Goal: Task Accomplishment & Management: Manage account settings

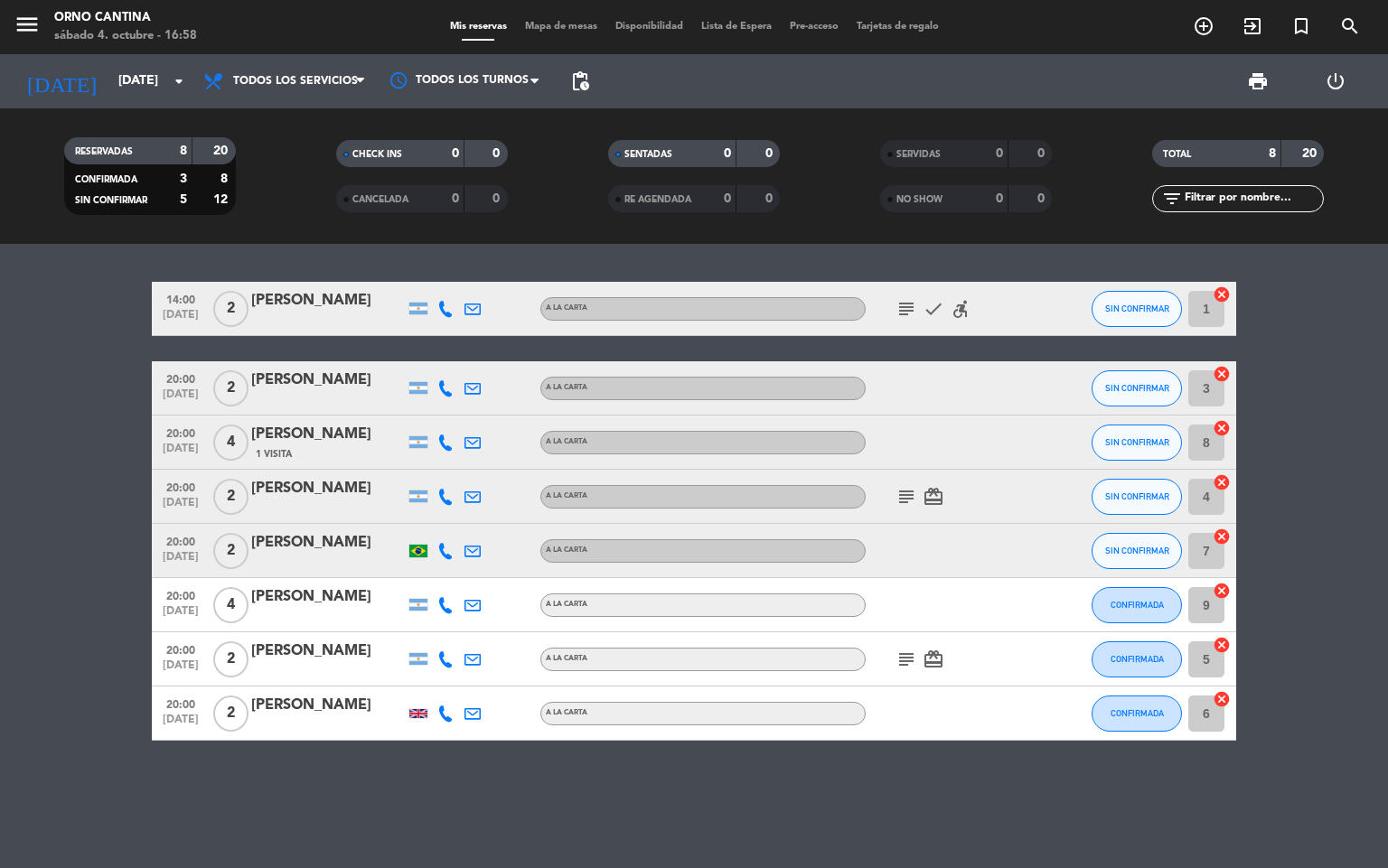
click at [892, 472] on div "subject card_giftcard" at bounding box center [947, 497] width 163 height 53
click at [898, 496] on icon "subject" at bounding box center [907, 497] width 22 height 22
click at [898, 634] on div "subject card_giftcard" at bounding box center [947, 659] width 163 height 53
click at [905, 658] on icon "subject" at bounding box center [907, 659] width 22 height 22
click at [1304, 507] on bookings-row "14:00 [DATE] 2 [PERSON_NAME] A LA CARTA subject check accessible_forward SIN CO…" at bounding box center [694, 511] width 1388 height 459
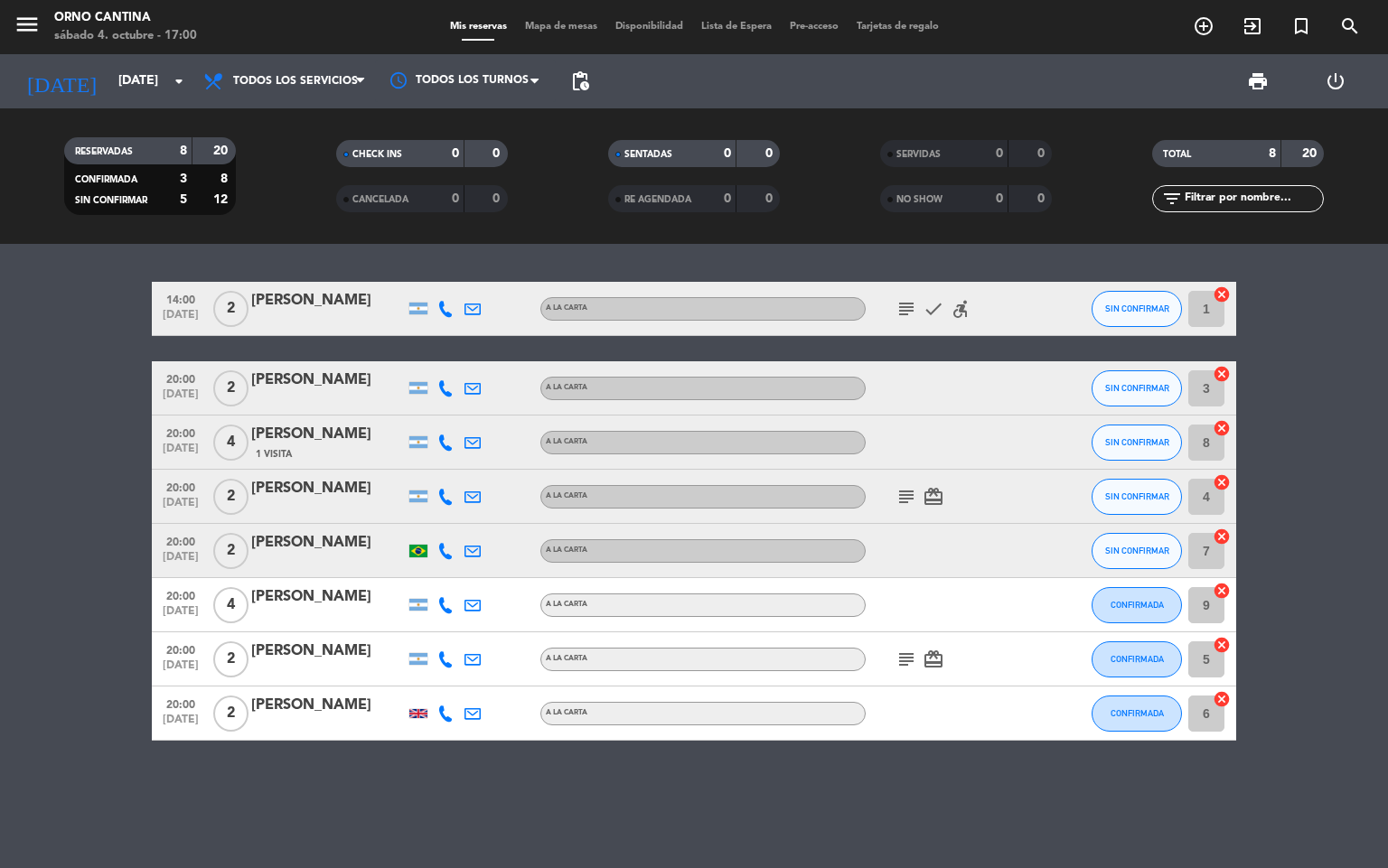
click at [442, 390] on icon at bounding box center [446, 389] width 16 height 16
click at [454, 429] on div at bounding box center [446, 442] width 27 height 53
click at [442, 437] on icon at bounding box center [446, 443] width 16 height 16
click at [435, 496] on div at bounding box center [446, 497] width 27 height 53
click at [440, 476] on div at bounding box center [446, 497] width 27 height 53
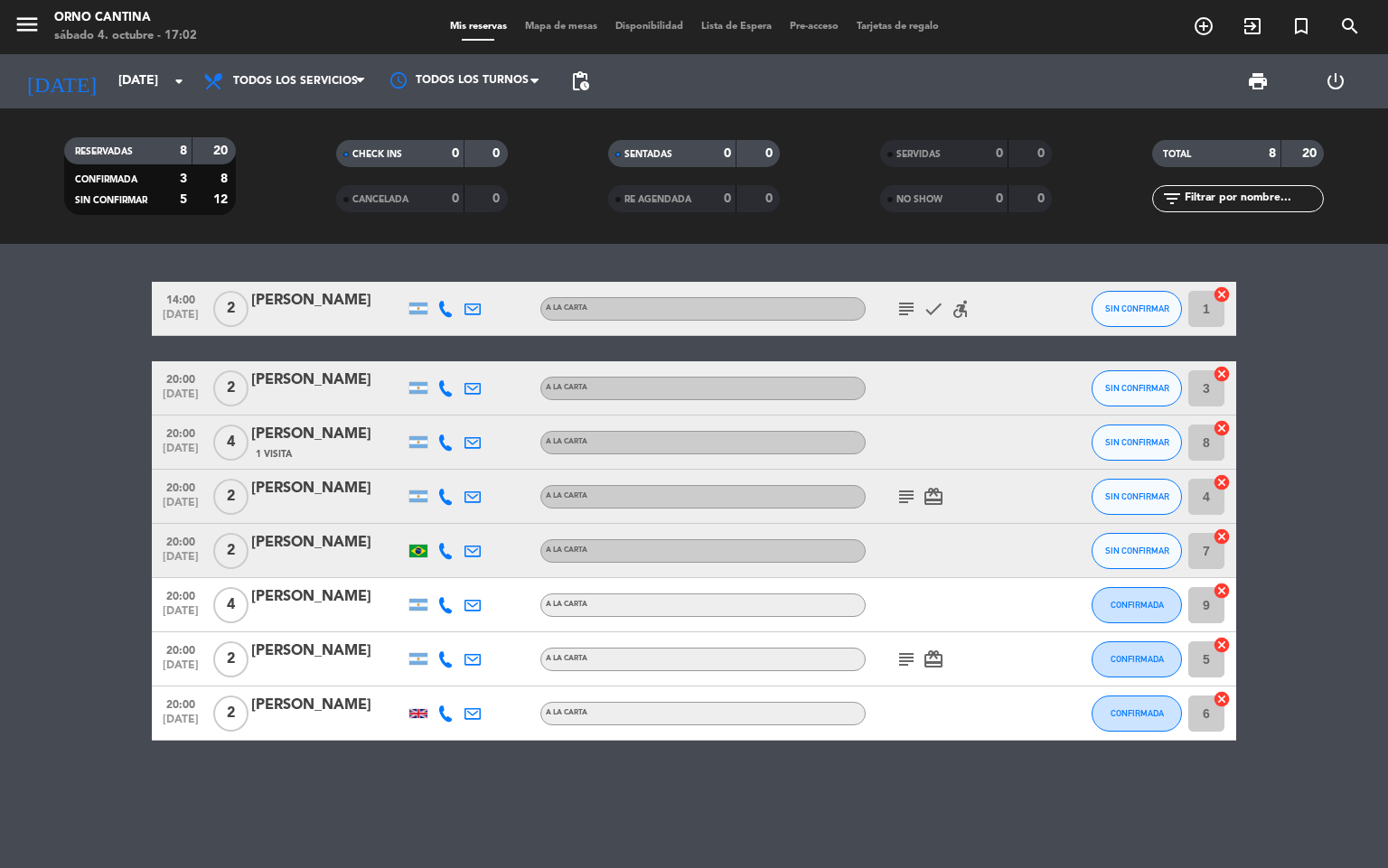
click at [442, 491] on icon at bounding box center [446, 497] width 16 height 16
click at [450, 551] on icon at bounding box center [446, 551] width 16 height 16
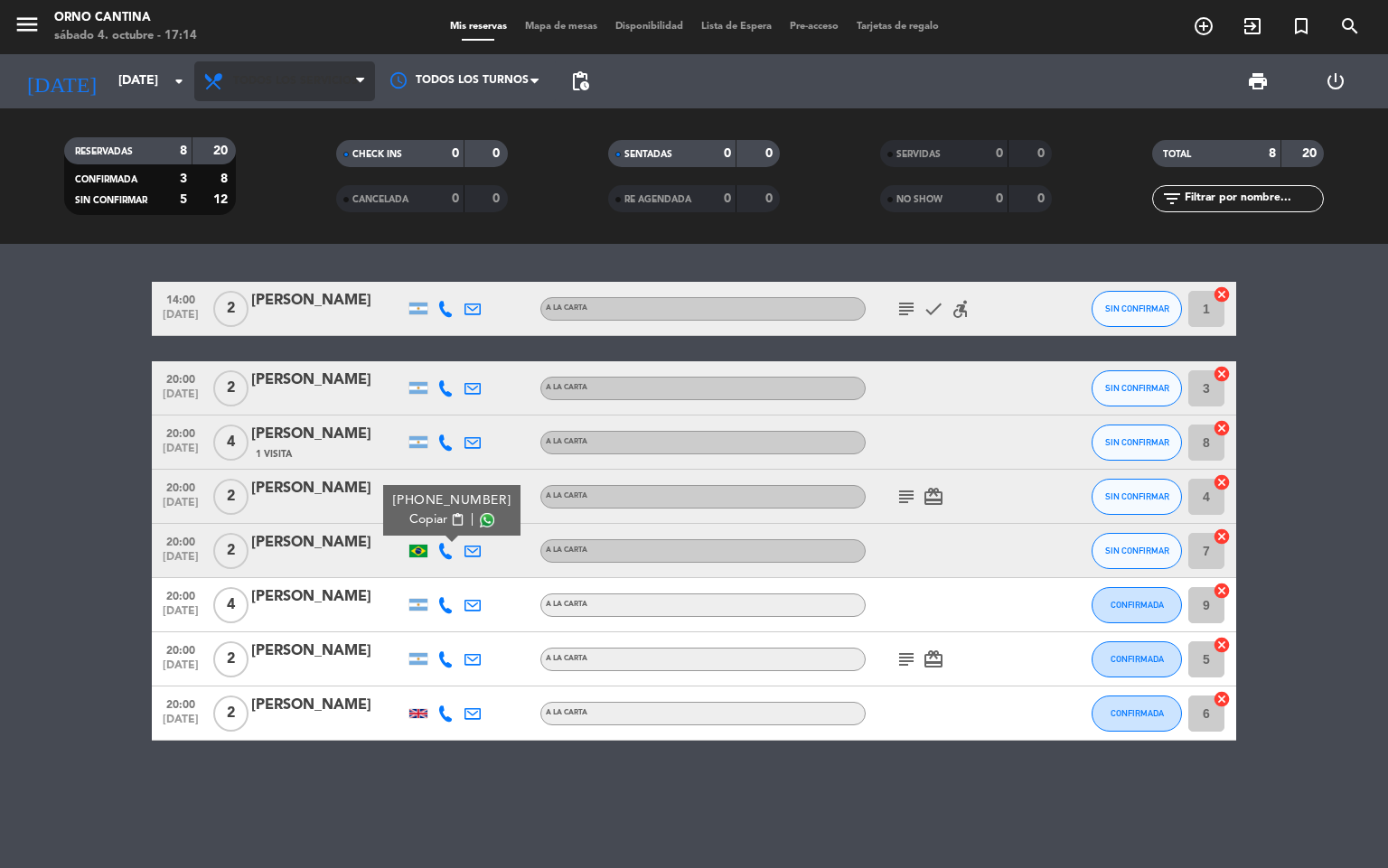
click at [256, 96] on span "Todos los servicios" at bounding box center [285, 81] width 181 height 40
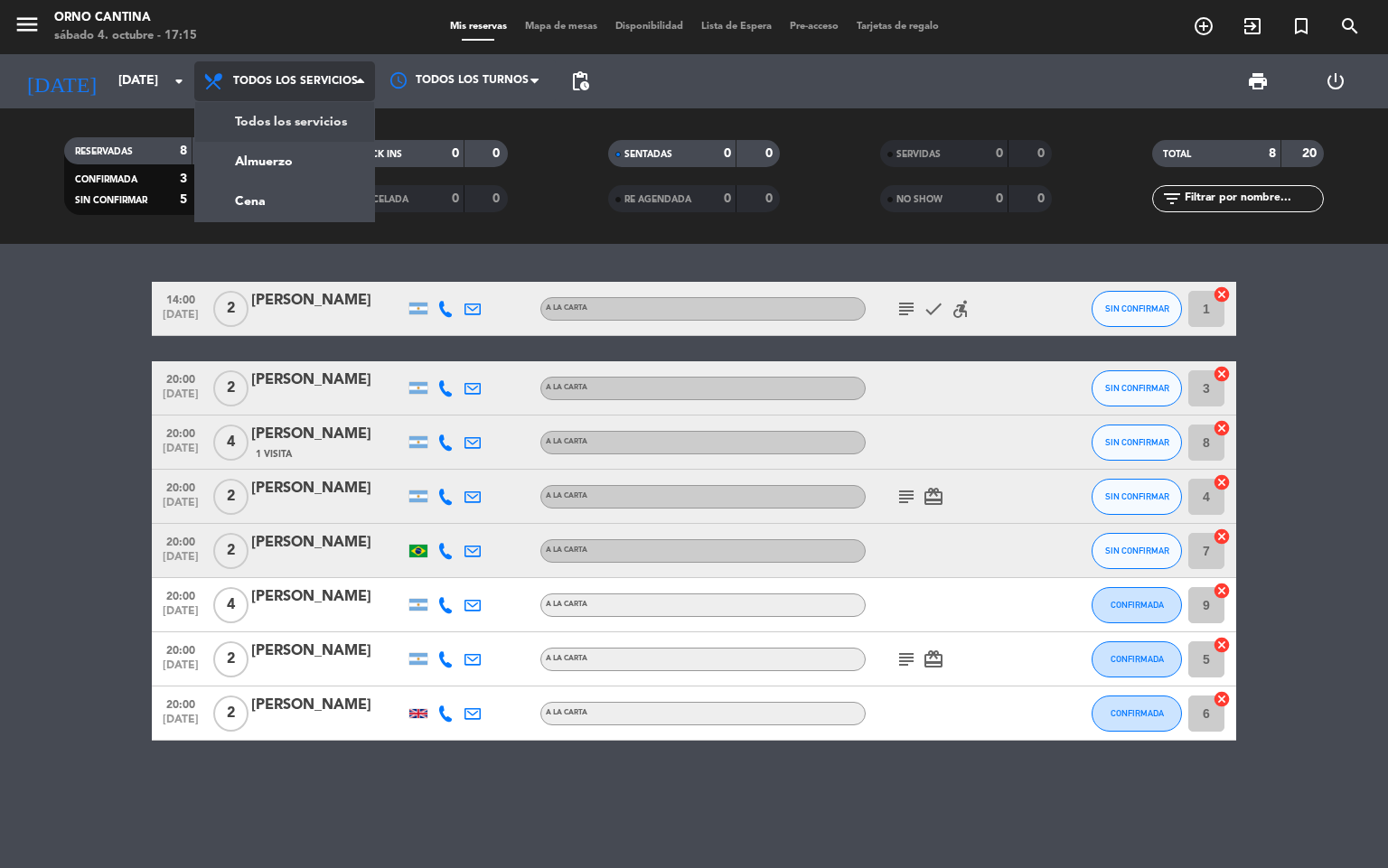
click at [239, 210] on div "menu Orno Cantina [DATE] 4. octubre - 17:15 Mis reservas Mapa de mesas Disponib…" at bounding box center [694, 121] width 1388 height 244
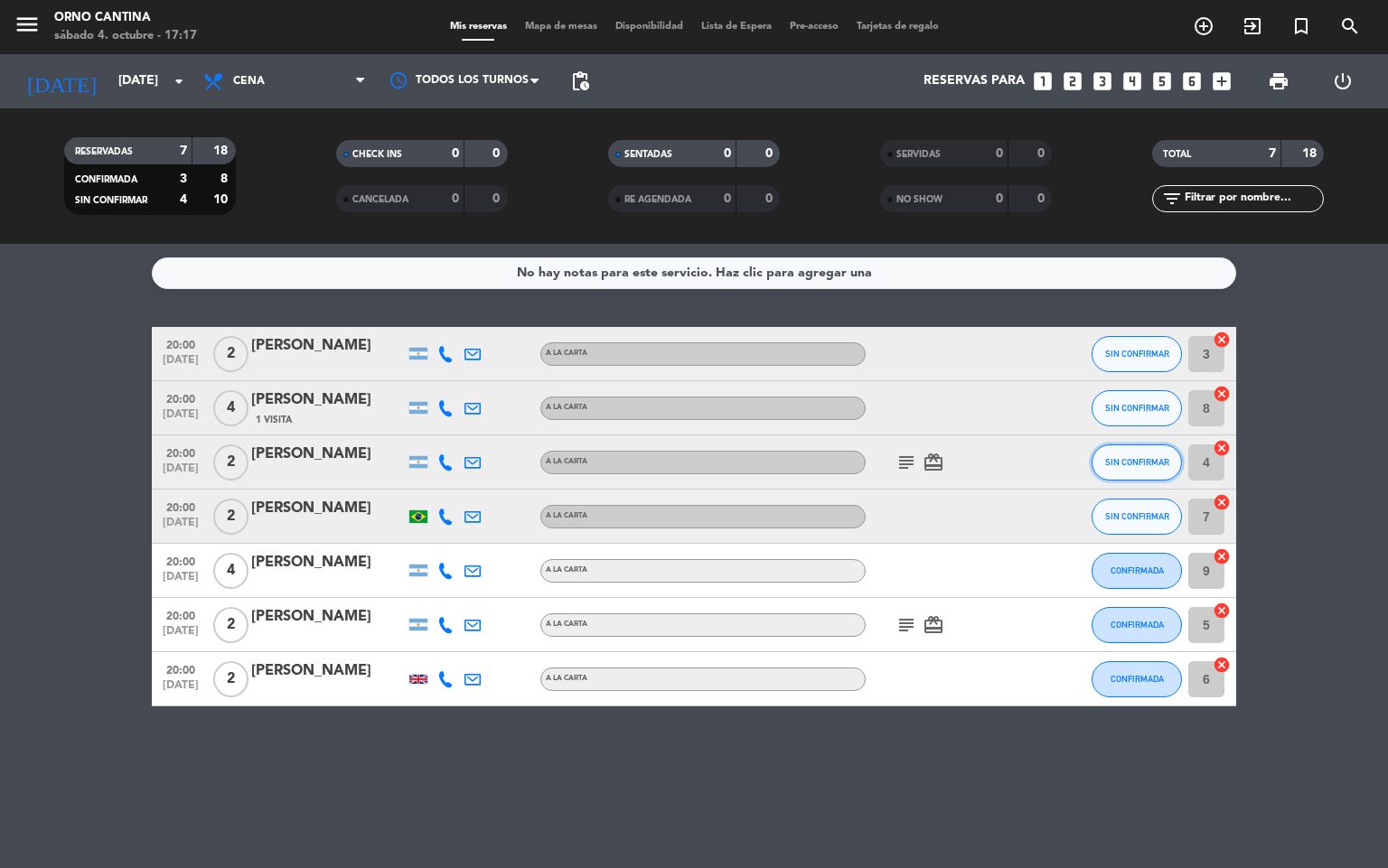
click at [1133, 458] on span "SIN CONFIRMAR" at bounding box center [1137, 462] width 64 height 10
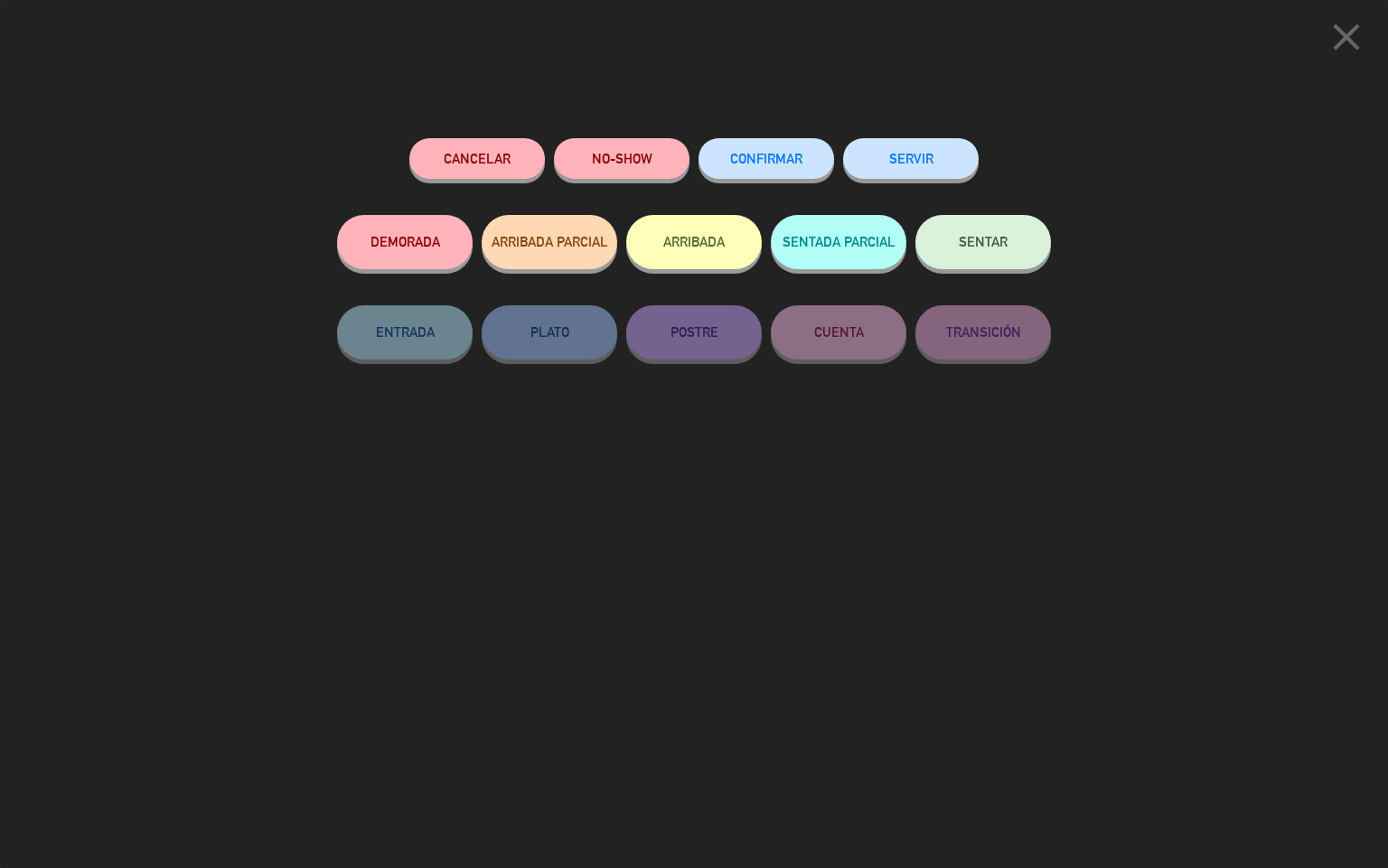
click at [782, 139] on div "CONFIRMAR" at bounding box center [766, 176] width 135 height 77
click at [768, 158] on span "CONFIRMAR" at bounding box center [766, 158] width 72 height 16
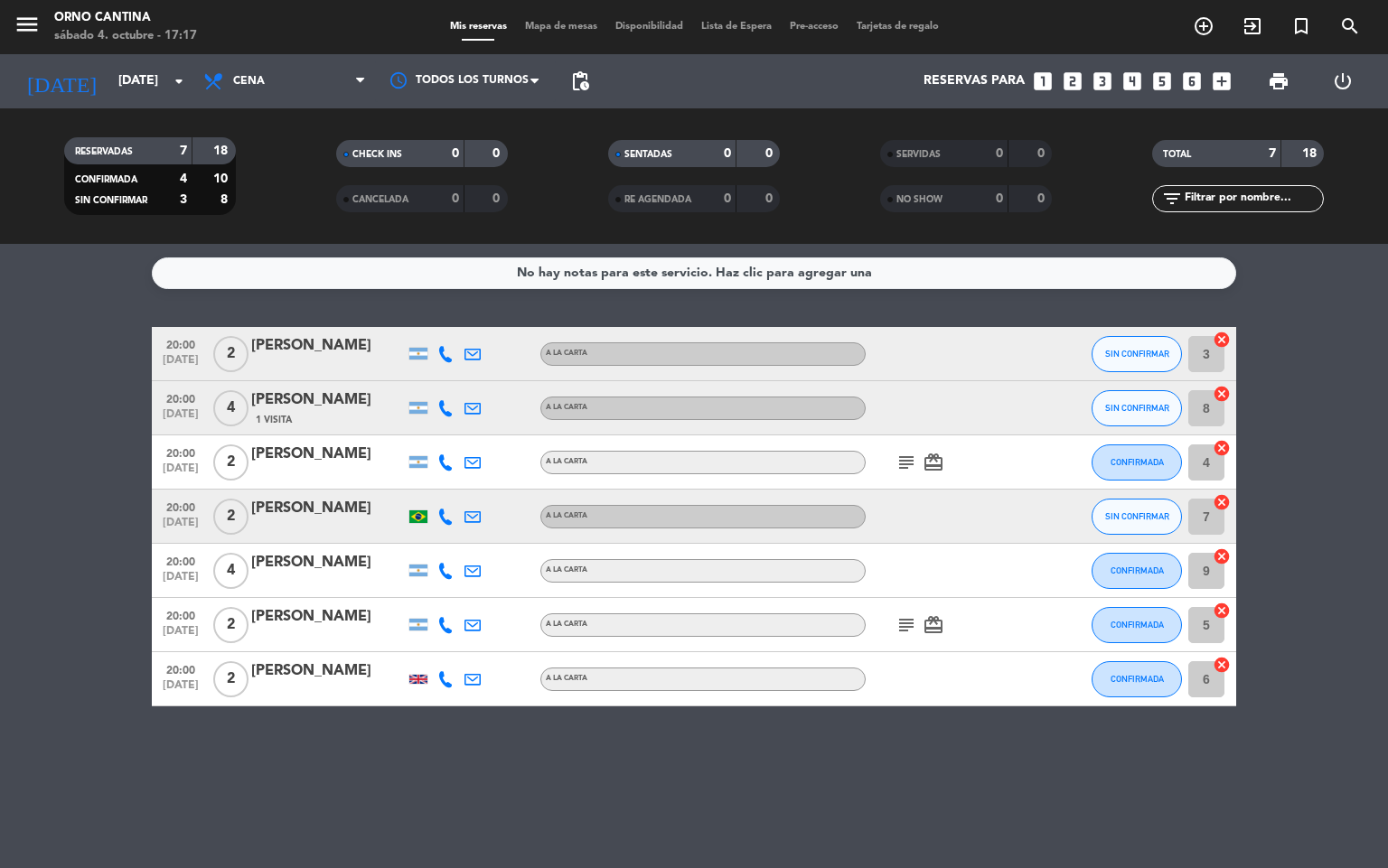
click at [586, 74] on span "pending_actions" at bounding box center [580, 81] width 22 height 22
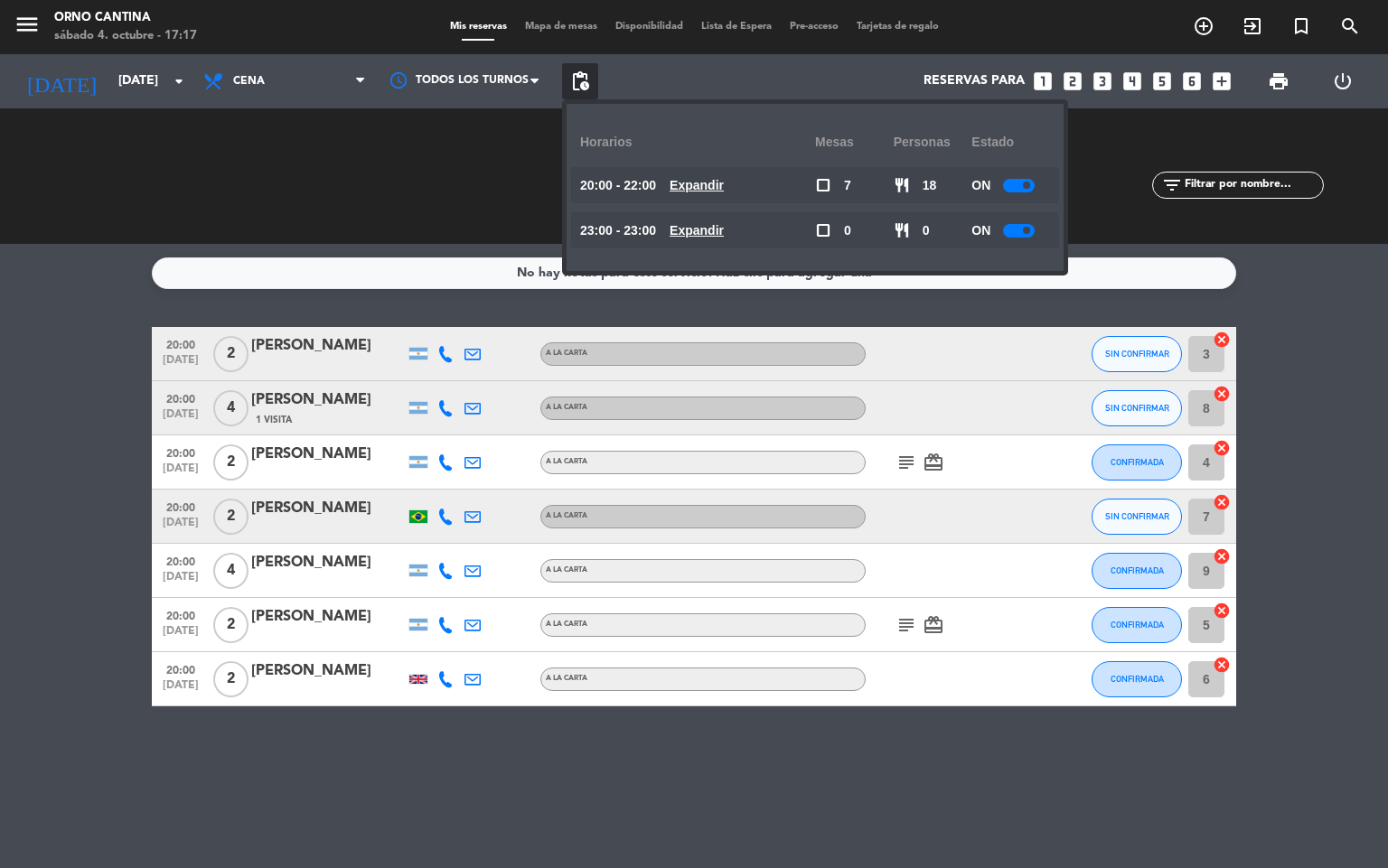
click at [724, 220] on span "Expandir" at bounding box center [696, 230] width 54 height 21
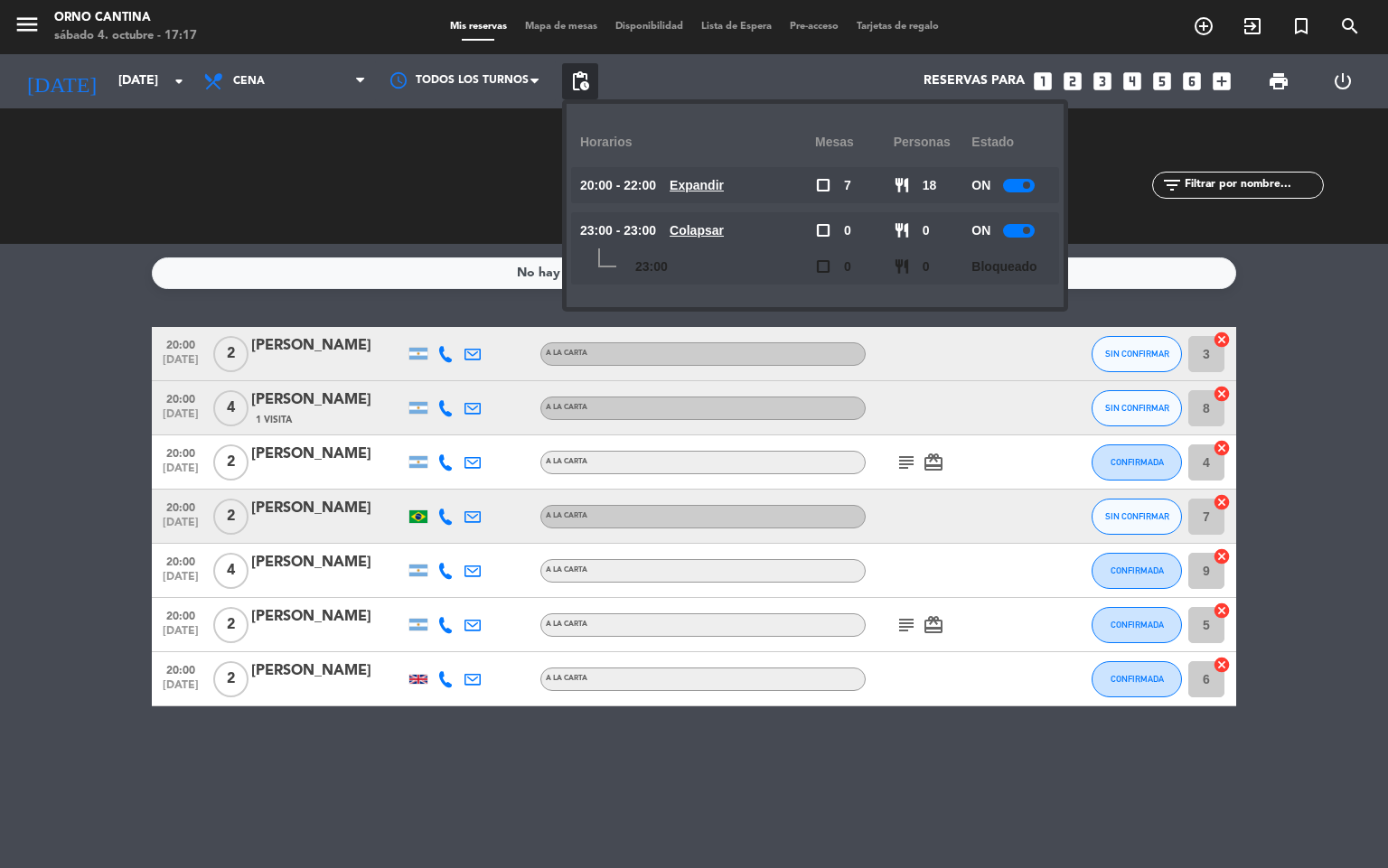
click at [1030, 239] on div "ON" at bounding box center [1011, 231] width 79 height 37
click at [1020, 224] on div at bounding box center [1018, 230] width 32 height 14
click at [1257, 306] on div "No hay notas para este servicio. Haz clic para agregar una 20:00 [DATE] 2 [PERS…" at bounding box center [694, 556] width 1388 height 624
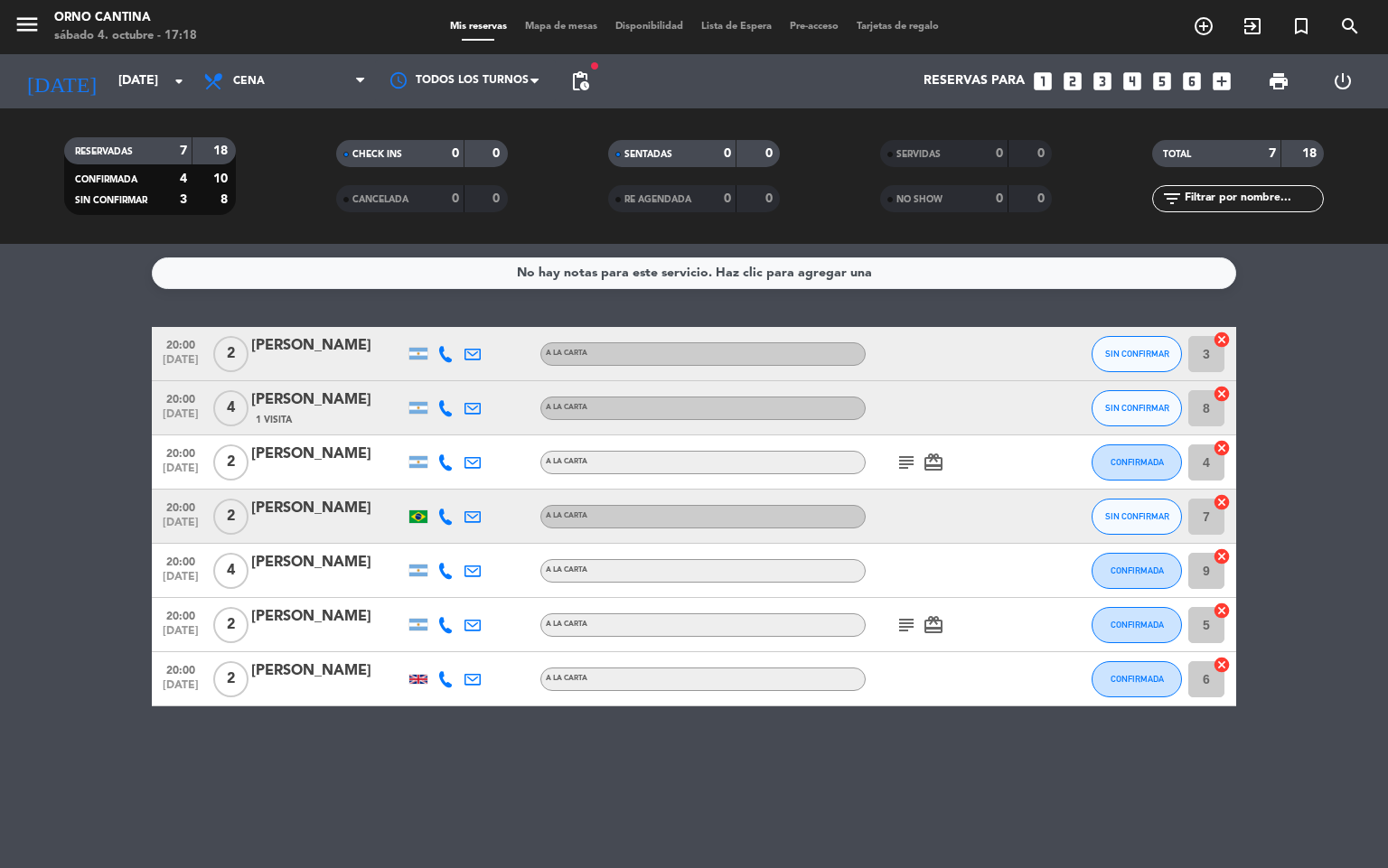
click at [920, 623] on span "card_giftcard" at bounding box center [933, 625] width 27 height 22
click at [896, 633] on icon "subject" at bounding box center [907, 625] width 22 height 22
click at [938, 621] on icon "card_giftcard" at bounding box center [933, 625] width 22 height 22
click at [905, 737] on div "No hay notas para este servicio. Haz clic para agregar una 20:00 [DATE] 2 [PERS…" at bounding box center [694, 556] width 1388 height 624
click at [893, 634] on span "subject" at bounding box center [907, 625] width 27 height 22
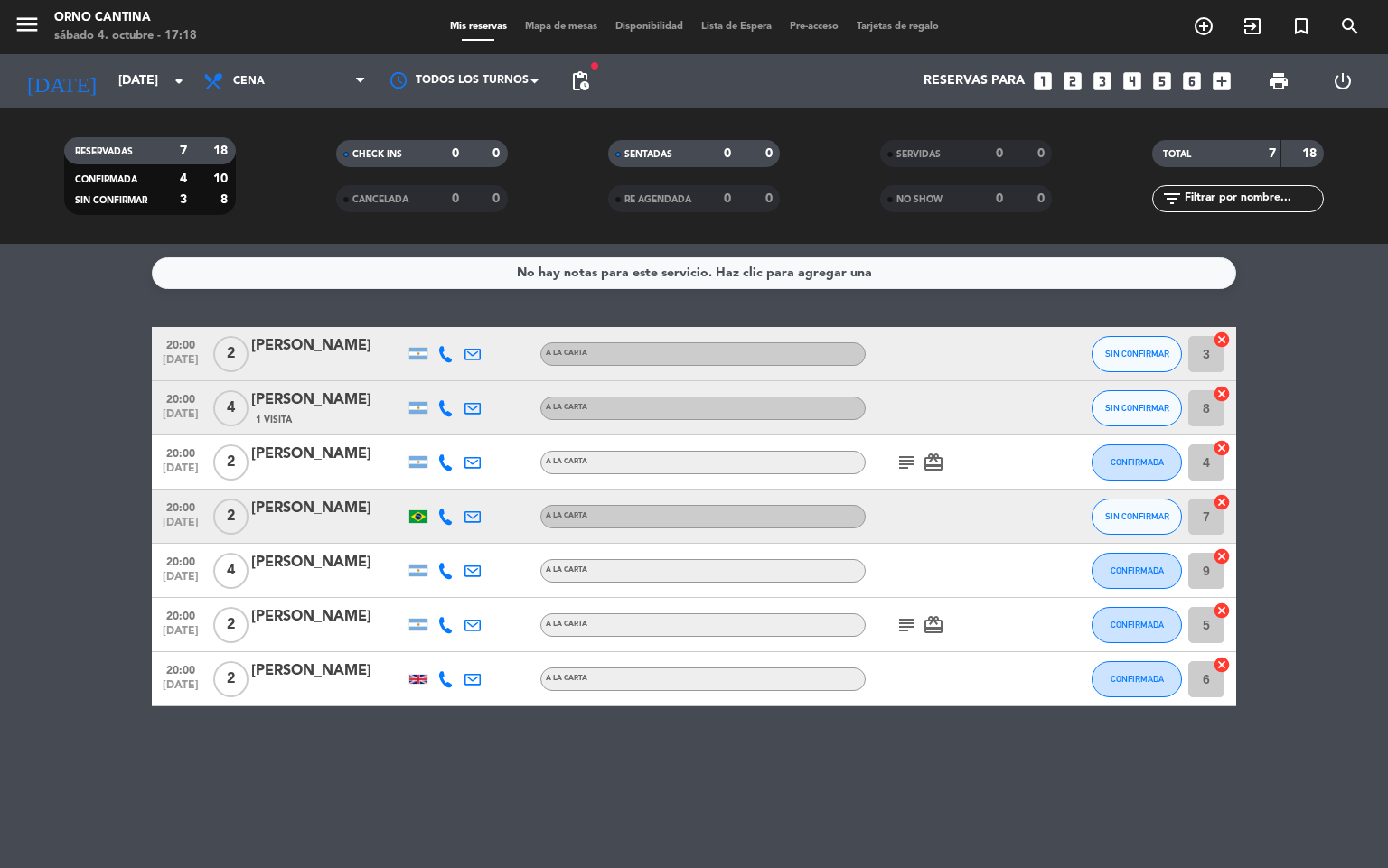
click at [911, 591] on div at bounding box center [947, 570] width 163 height 53
click at [898, 618] on icon "subject" at bounding box center [907, 625] width 22 height 22
click at [730, 759] on div "No hay notas para este servicio. Haz clic para agregar una 20:00 [DATE] 2 [PERS…" at bounding box center [694, 556] width 1388 height 624
click at [974, 730] on div "No hay notas para este servicio. Haz clic para agregar una 20:00 [DATE] 2 [PERS…" at bounding box center [694, 556] width 1388 height 624
click at [1128, 507] on button "SIN CONFIRMAR" at bounding box center [1136, 517] width 90 height 37
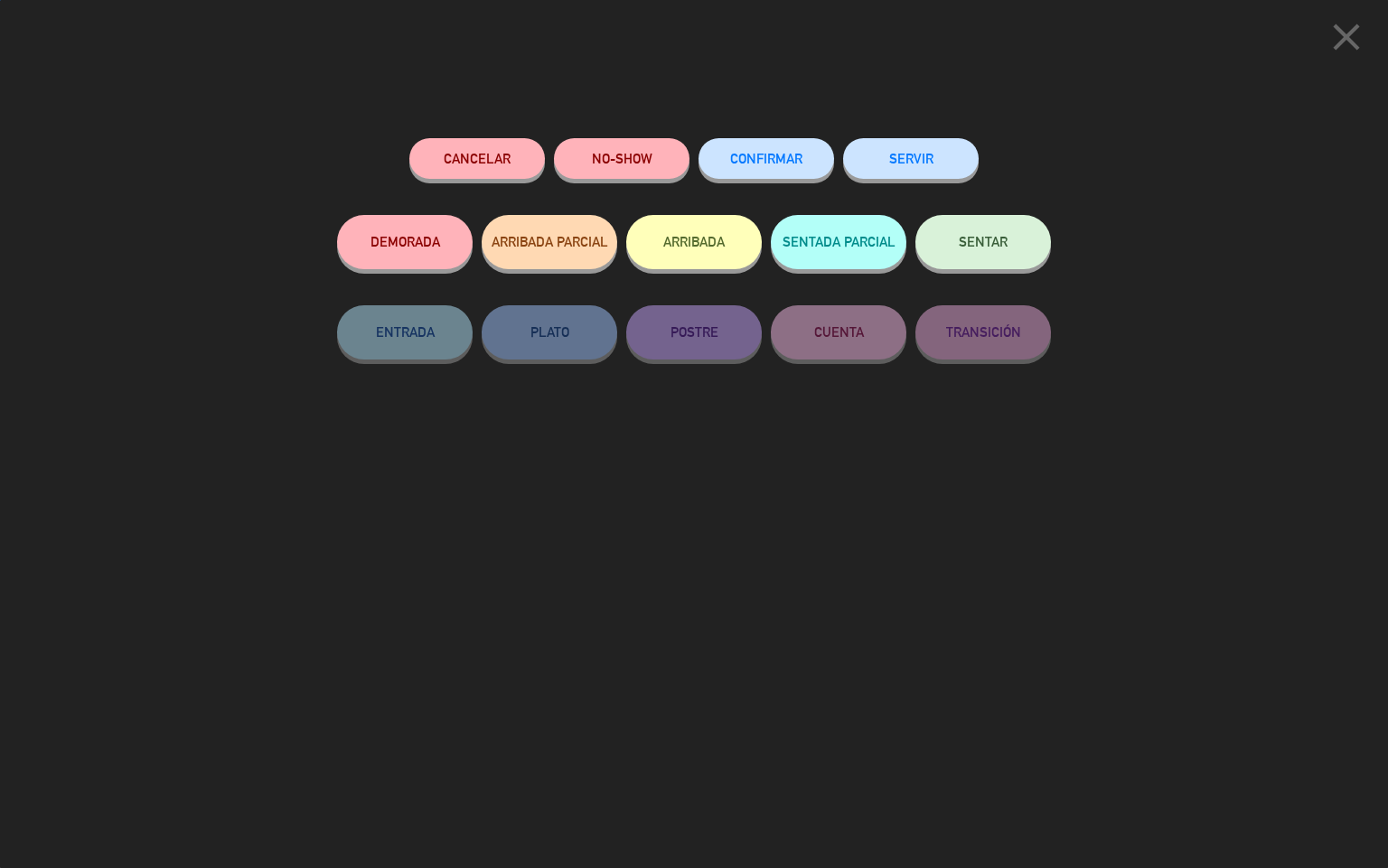
click at [783, 138] on div "CONFIRMAR" at bounding box center [766, 176] width 135 height 77
click at [775, 161] on span "CONFIRMAR" at bounding box center [766, 158] width 72 height 16
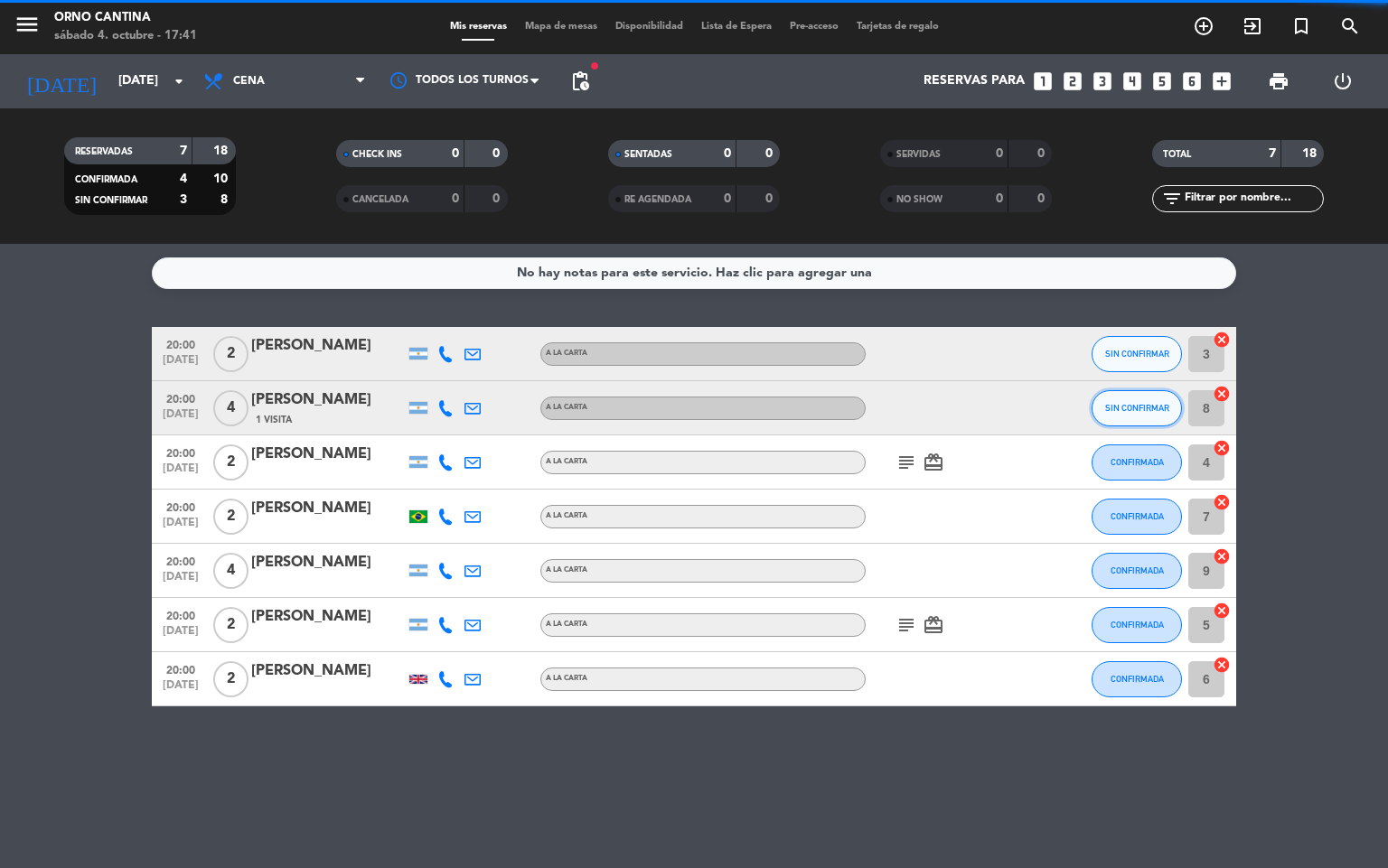
click at [1163, 403] on span "SIN CONFIRMAR" at bounding box center [1137, 407] width 64 height 10
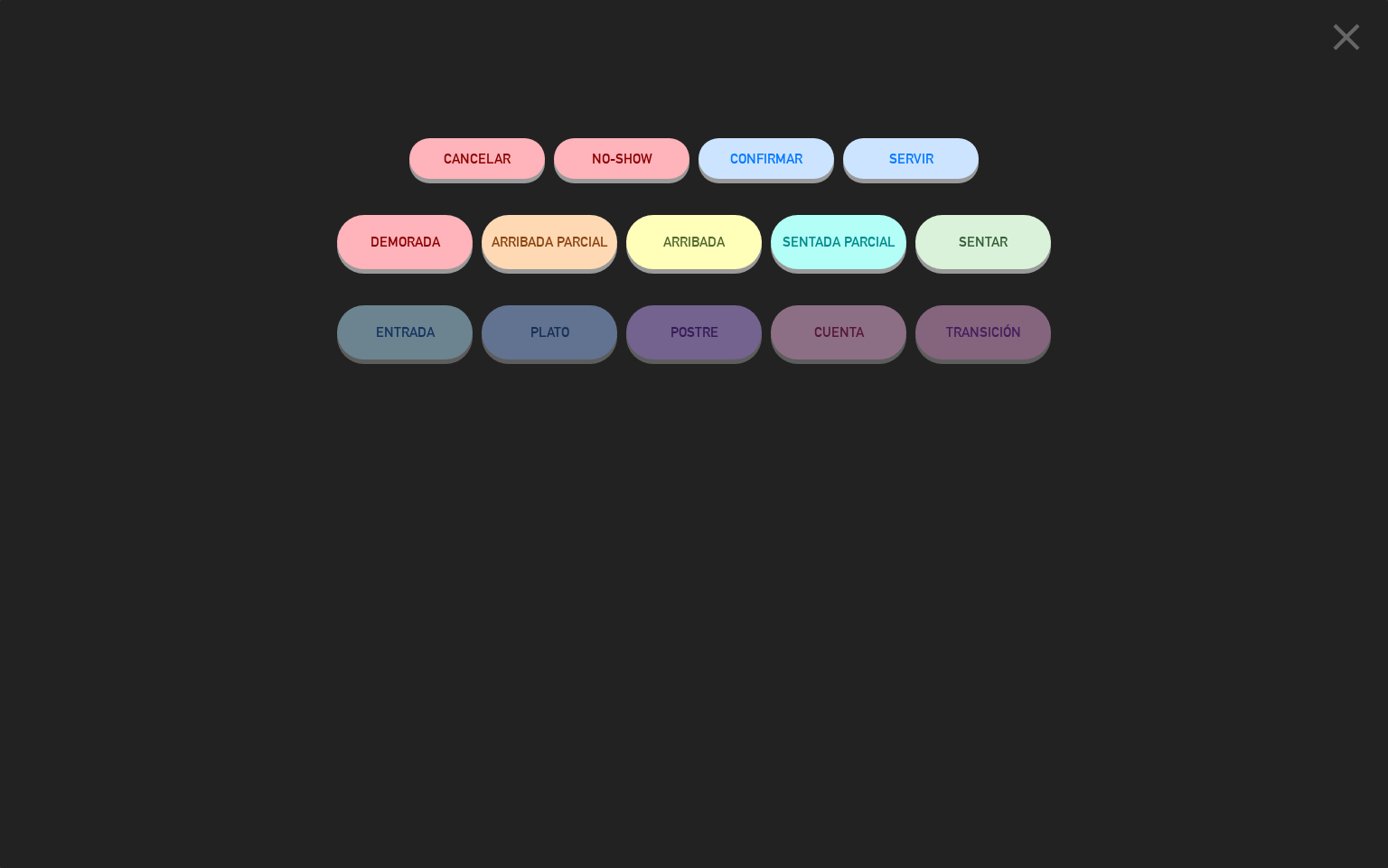
click at [793, 169] on button "CONFIRMAR" at bounding box center [766, 158] width 135 height 41
